Goal: Connect with others: Connect with others

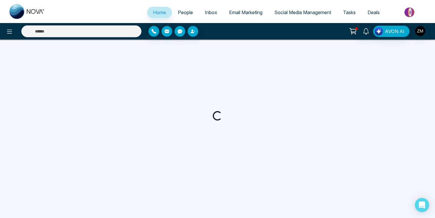
select select "*"
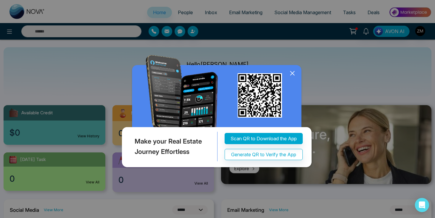
click at [293, 74] on icon at bounding box center [292, 74] width 4 height 4
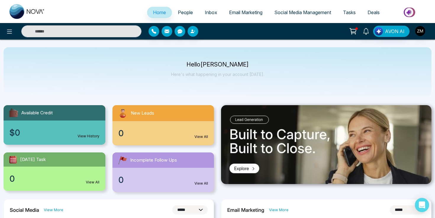
click at [304, 9] on link "Social Media Management" at bounding box center [302, 12] width 69 height 11
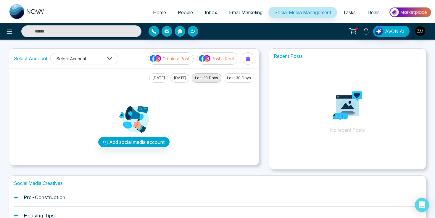
click at [104, 58] on button "Select Account" at bounding box center [84, 59] width 68 height 12
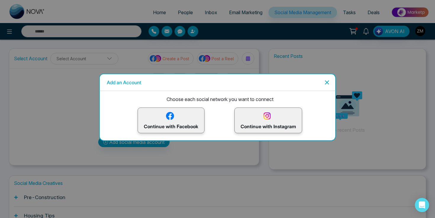
click at [179, 115] on p "Continue with Facebook" at bounding box center [171, 120] width 54 height 19
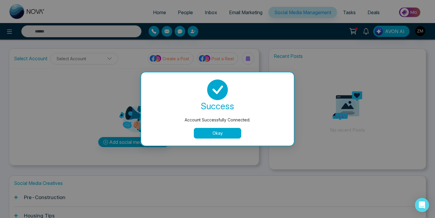
click at [232, 133] on button "Okay" at bounding box center [217, 133] width 47 height 11
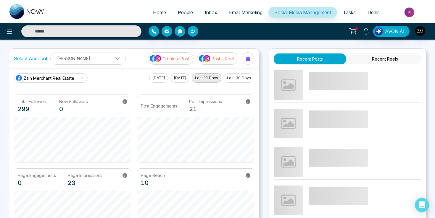
click at [103, 62] on p "[PERSON_NAME]" at bounding box center [88, 59] width 68 height 10
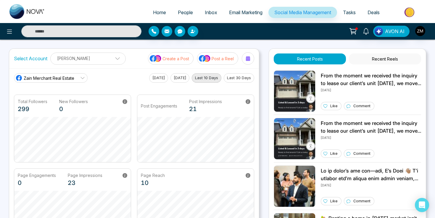
click at [131, 58] on div "Select Account Zain Merchant Zain Merchant Add Social Accounts Create a Post Po…" at bounding box center [134, 59] width 250 height 20
click at [112, 59] on p "[PERSON_NAME]" at bounding box center [88, 59] width 68 height 10
click at [112, 59] on p "[PERSON_NAME]" at bounding box center [84, 59] width 60 height 10
click at [76, 79] on link "Zain Merchant Real Estate" at bounding box center [51, 77] width 74 height 9
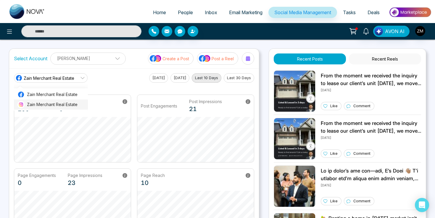
click at [67, 105] on span "Zain Merchant Real Estate" at bounding box center [55, 104] width 57 height 7
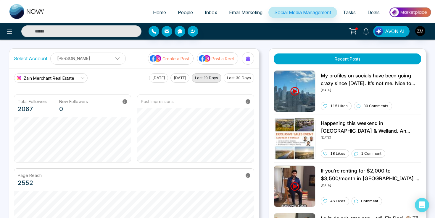
click at [159, 12] on span "Home" at bounding box center [159, 12] width 13 height 6
select select "*"
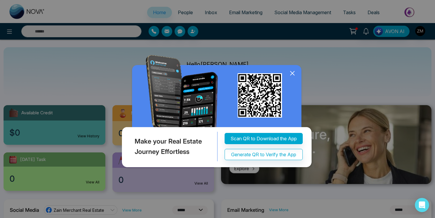
click at [293, 74] on icon at bounding box center [292, 74] width 4 height 4
